Goal: Navigation & Orientation: Find specific page/section

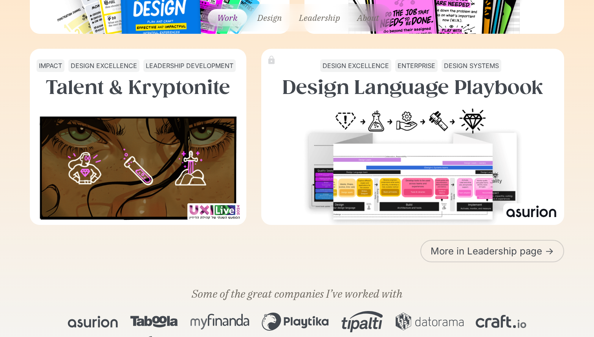
scroll to position [472, 0]
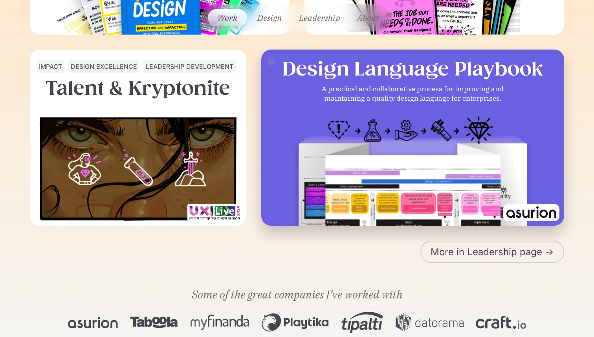
click at [406, 173] on img at bounding box center [413, 177] width 242 height 136
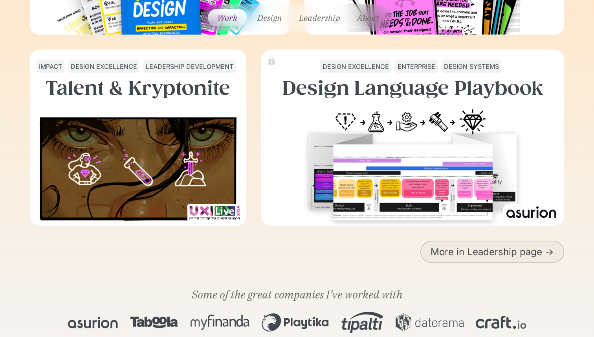
click at [484, 256] on link "More in Leadership page ->" at bounding box center [493, 252] width 144 height 22
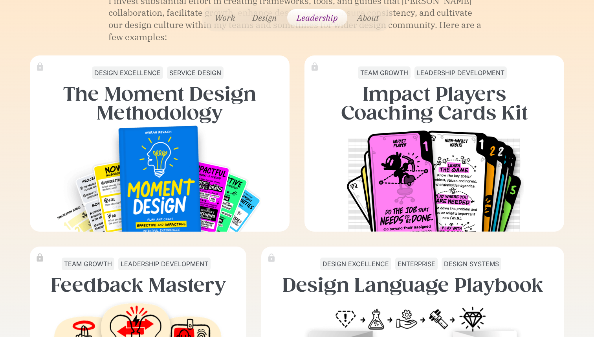
scroll to position [2392, 0]
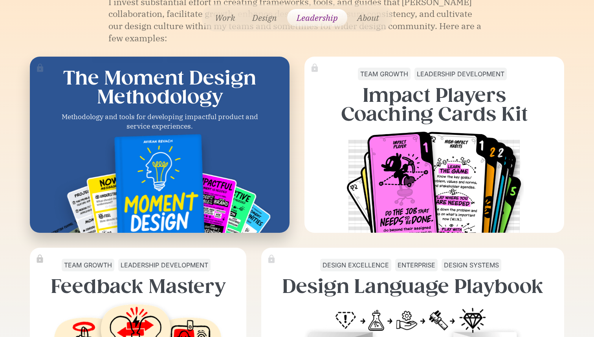
click at [101, 149] on img at bounding box center [160, 191] width 232 height 118
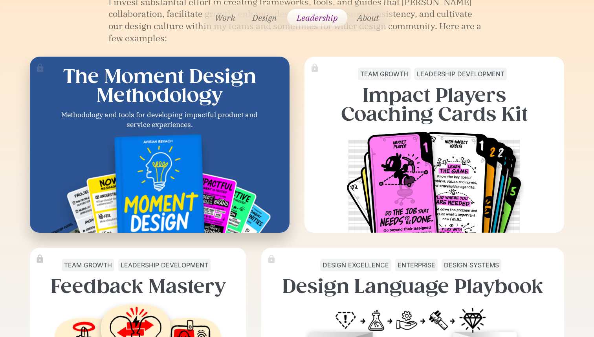
click at [41, 63] on img at bounding box center [40, 68] width 10 height 10
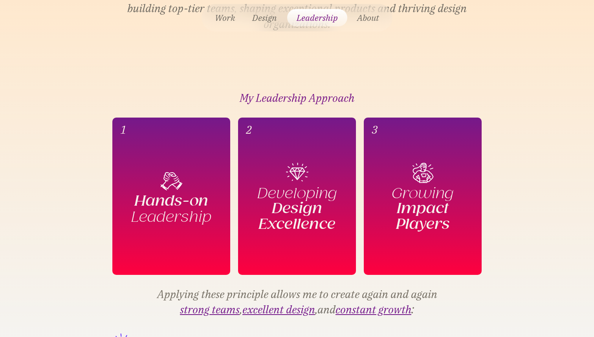
scroll to position [0, 0]
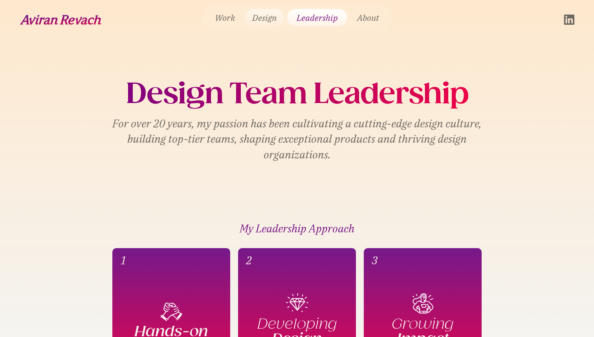
click at [267, 22] on link "Design" at bounding box center [264, 17] width 39 height 17
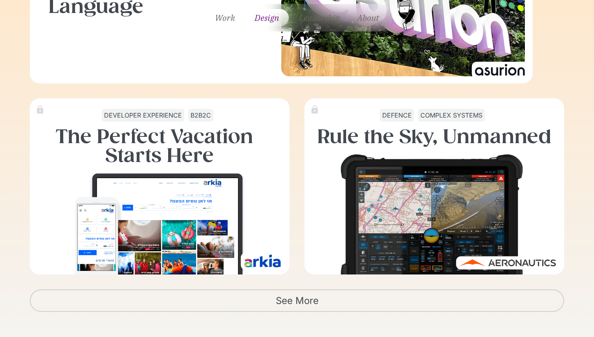
scroll to position [1347, 0]
